Goal: Find specific page/section: Find specific page/section

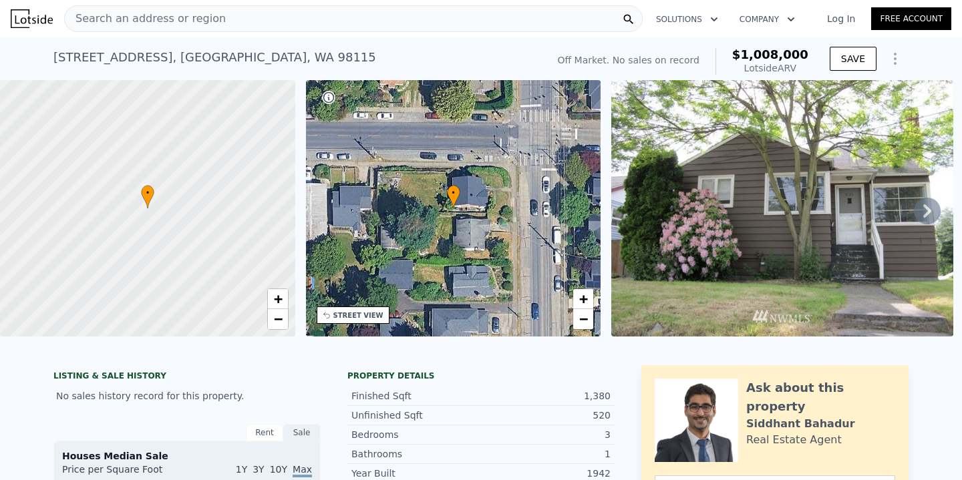
click at [228, 23] on div "Search an address or region" at bounding box center [353, 18] width 579 height 27
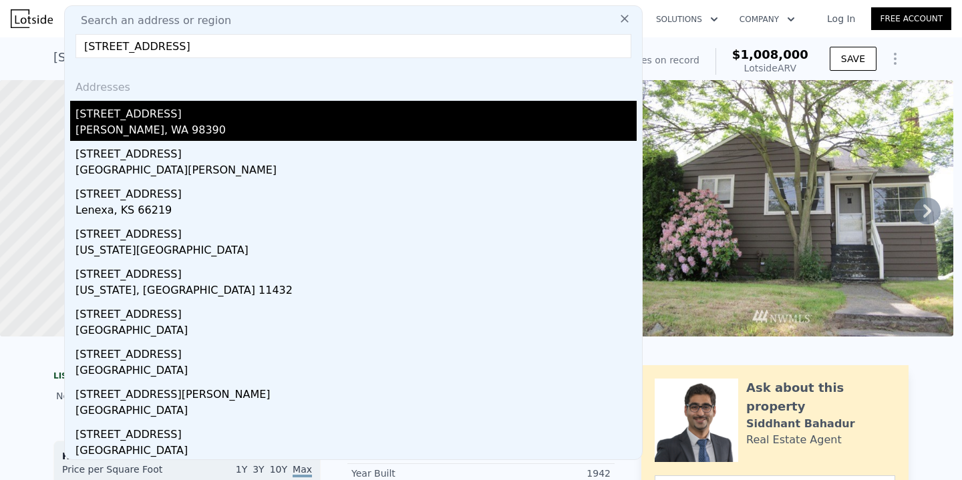
type input "[STREET_ADDRESS]"
click at [186, 121] on div "[STREET_ADDRESS]" at bounding box center [355, 111] width 561 height 21
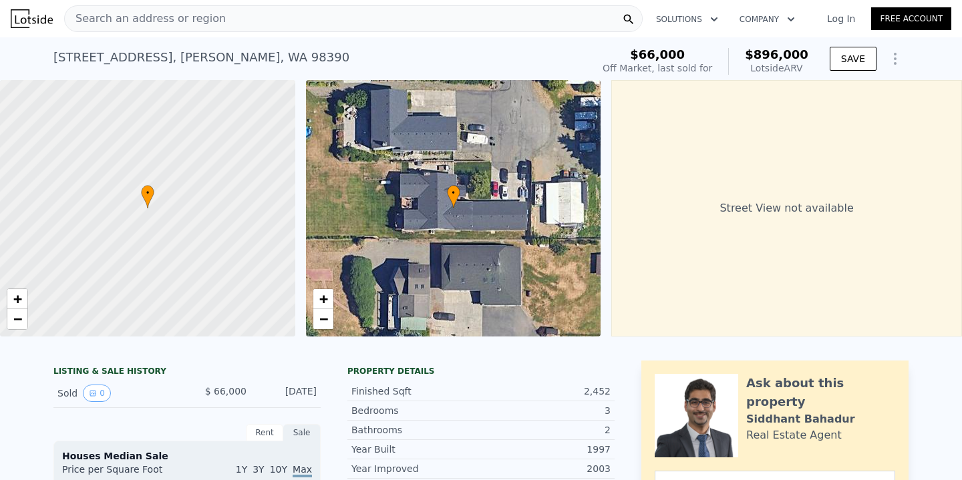
click at [313, 16] on div "Search an address or region" at bounding box center [353, 18] width 579 height 27
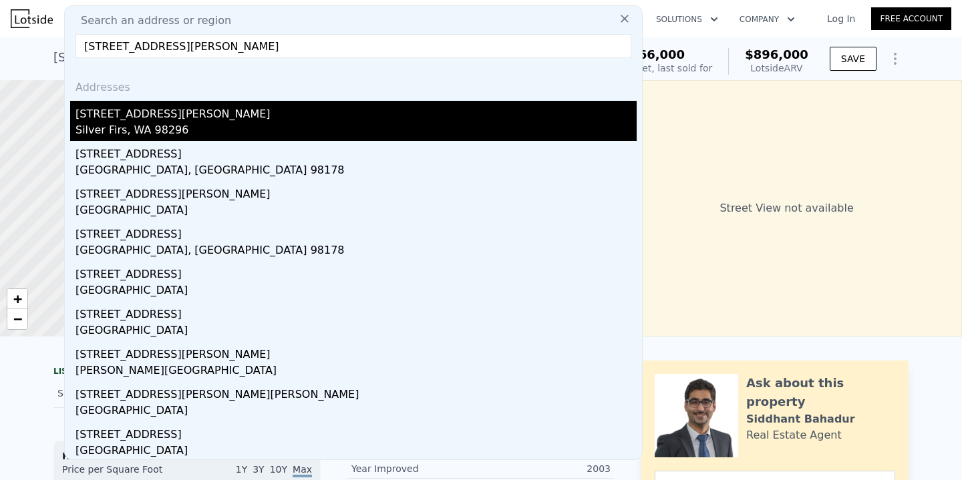
type input "[STREET_ADDRESS][PERSON_NAME]"
click at [296, 113] on div "[STREET_ADDRESS][PERSON_NAME]" at bounding box center [355, 111] width 561 height 21
